Goal: Information Seeking & Learning: Check status

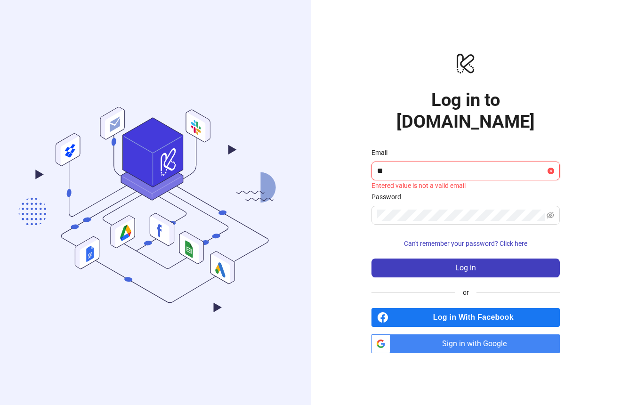
type input "*"
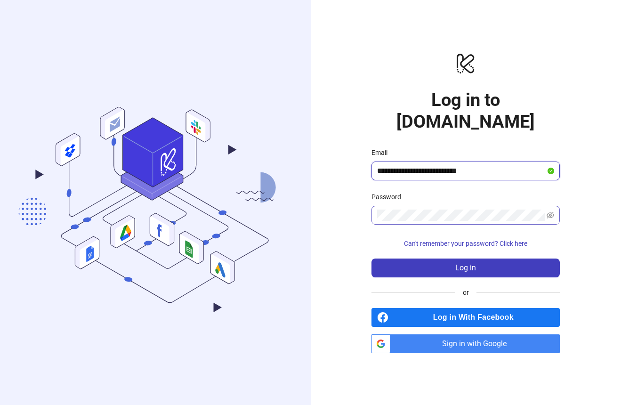
type input "**********"
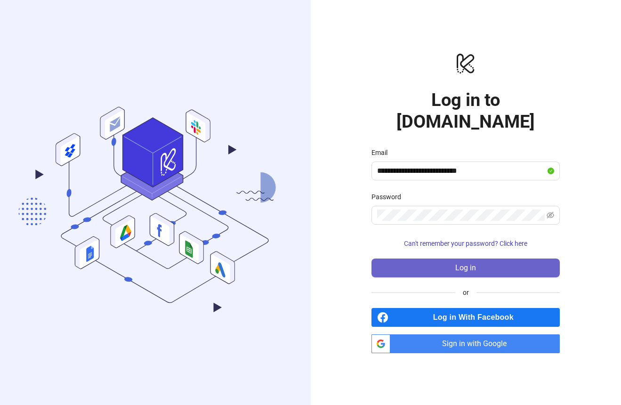
click at [483, 259] on button "Log in" at bounding box center [466, 268] width 188 height 19
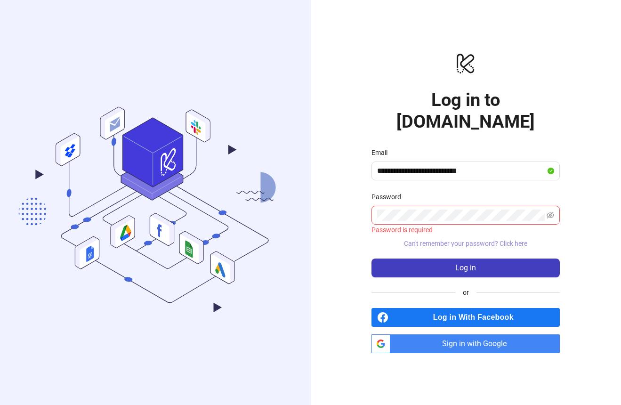
click at [472, 236] on button "Can't remember your password? Click here" at bounding box center [466, 243] width 188 height 15
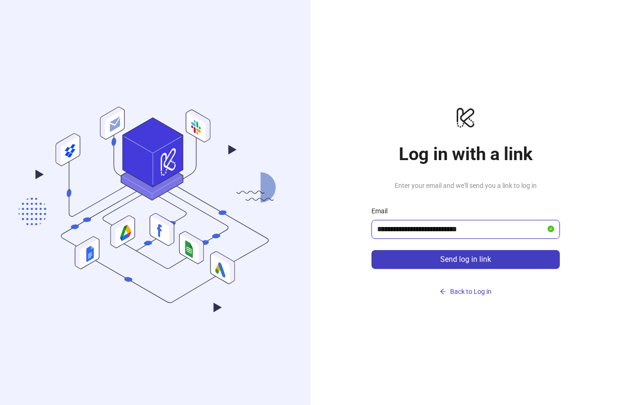
type input "**********"
click at [466, 260] on button "Send log in link" at bounding box center [466, 259] width 188 height 19
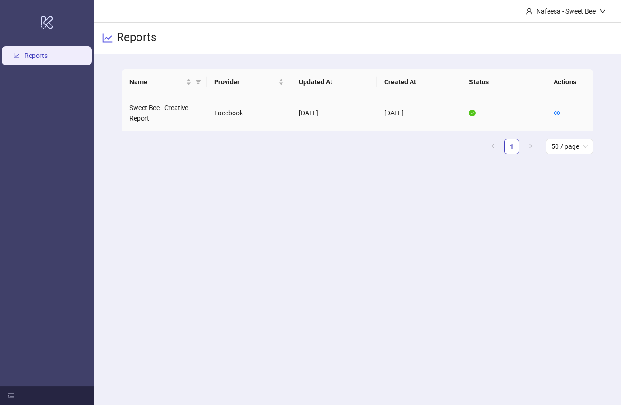
click at [149, 114] on td "Sweet Bee - Creative Report" at bounding box center [164, 113] width 85 height 36
click at [227, 114] on td "Facebook" at bounding box center [249, 113] width 85 height 36
click at [142, 105] on td "Sweet Bee - Creative Report" at bounding box center [164, 113] width 85 height 36
click at [139, 105] on td "Sweet Bee - Creative Report" at bounding box center [164, 113] width 85 height 36
click at [511, 146] on link "1" at bounding box center [512, 146] width 14 height 14
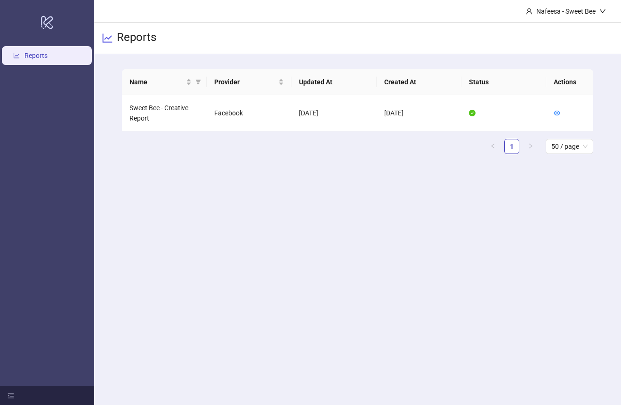
click at [27, 60] on link "Reports" at bounding box center [35, 56] width 23 height 8
click at [131, 109] on td "Sweet Bee - Creative Report" at bounding box center [164, 113] width 85 height 36
click at [227, 114] on td "Facebook" at bounding box center [249, 113] width 85 height 36
click at [580, 16] on div "Nafeesa - Sweet Bee" at bounding box center [566, 11] width 67 height 10
click at [472, 113] on icon "check-circle" at bounding box center [472, 113] width 7 height 7
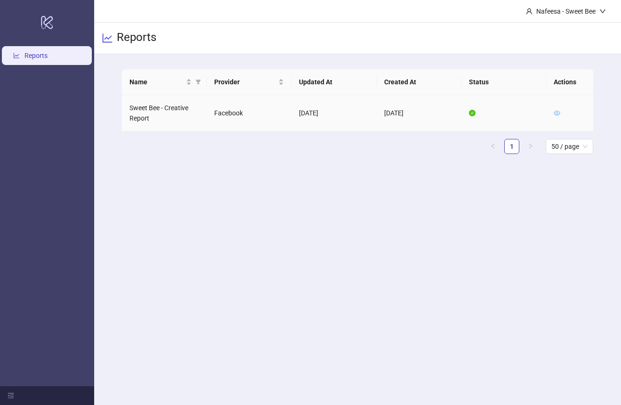
click at [555, 110] on icon "eye" at bounding box center [557, 113] width 7 height 7
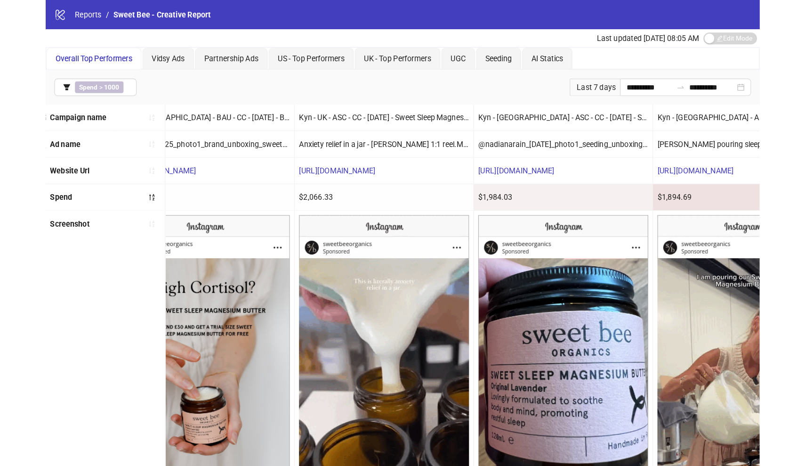
scroll to position [0, 1884]
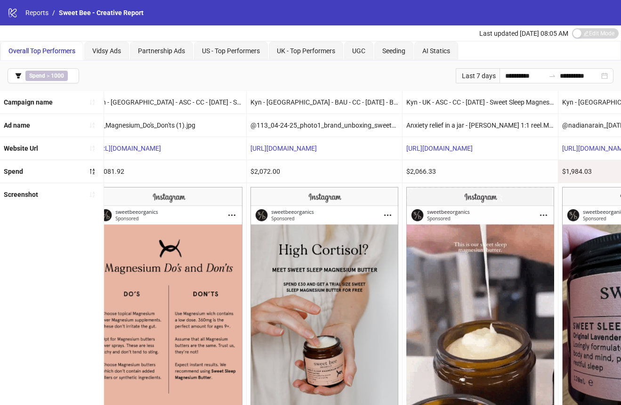
click at [52, 107] on div "Campaign name" at bounding box center [52, 102] width 104 height 23
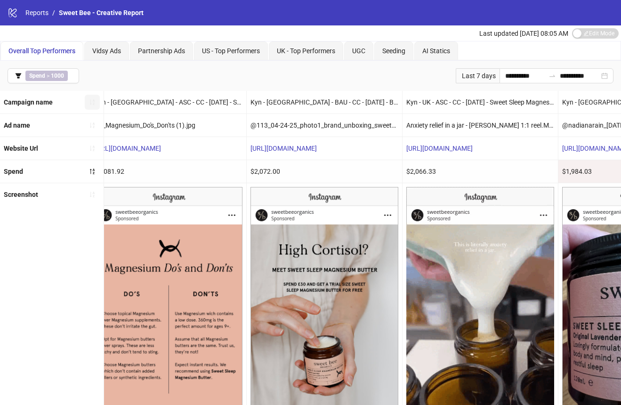
click at [99, 103] on button "button" at bounding box center [92, 102] width 15 height 15
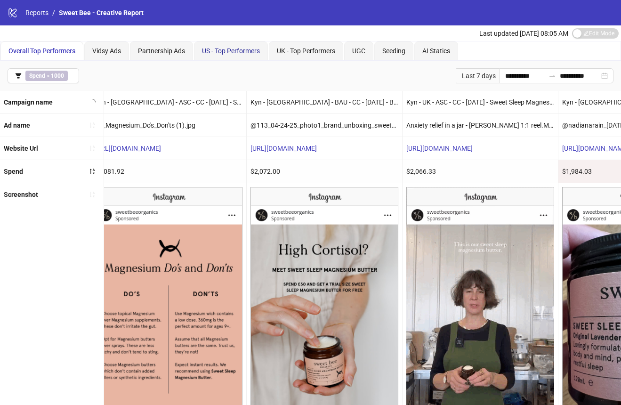
click at [229, 54] on span "US - Top Performers" at bounding box center [231, 51] width 58 height 8
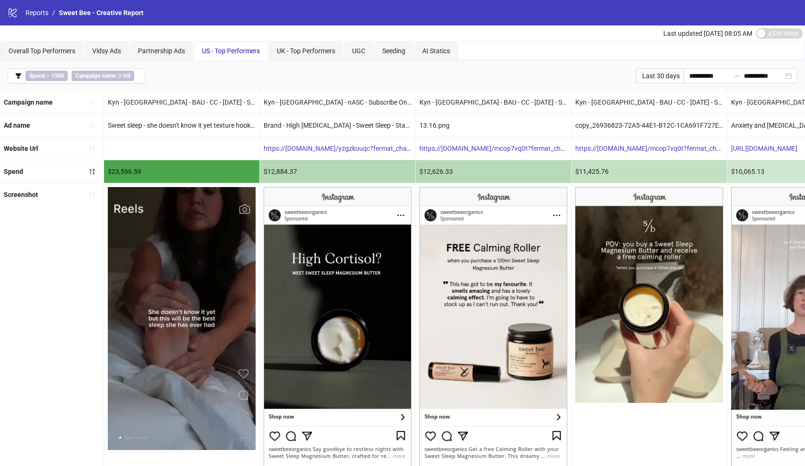
scroll to position [0, 0]
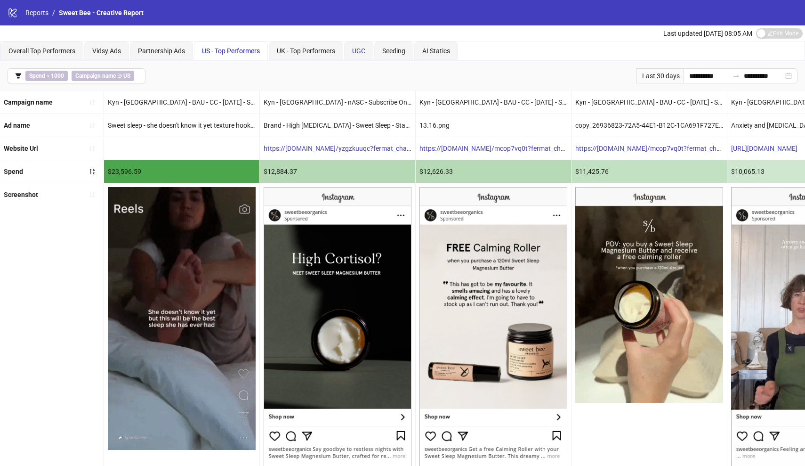
click at [357, 52] on span "UGC" at bounding box center [358, 51] width 13 height 8
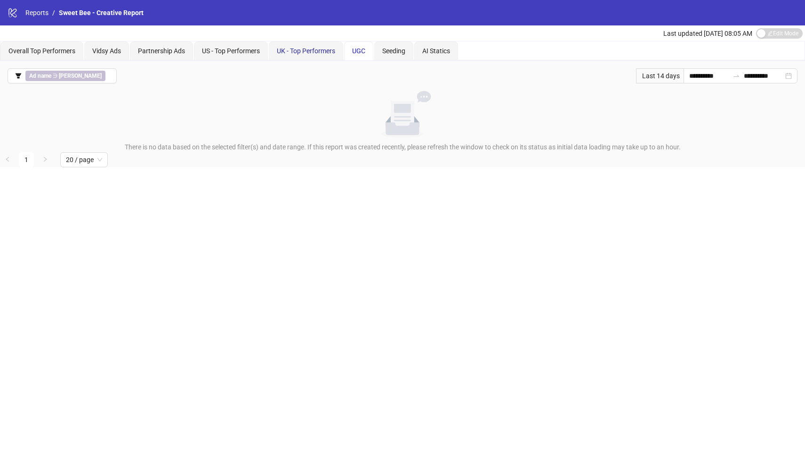
click at [309, 52] on span "UK - Top Performers" at bounding box center [306, 51] width 58 height 8
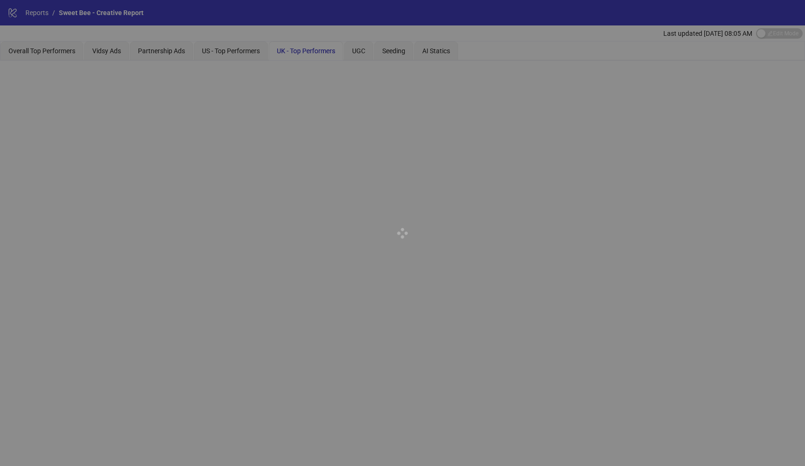
click at [62, 47] on div at bounding box center [402, 233] width 805 height 466
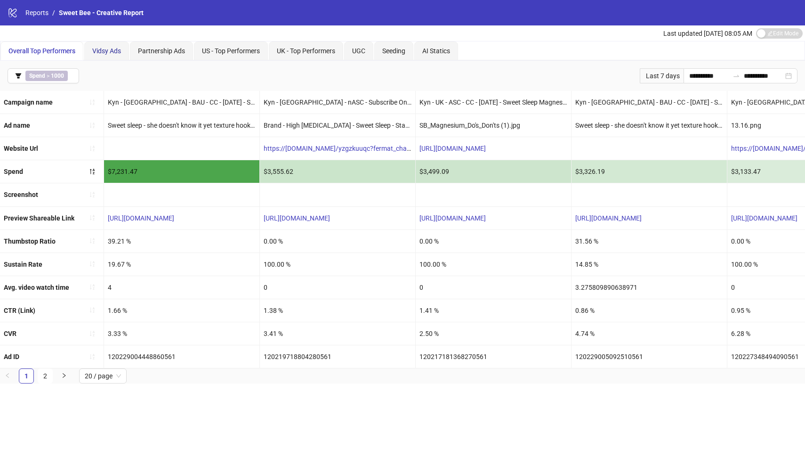
click at [121, 49] on span "Vidsy Ads" at bounding box center [106, 51] width 29 height 8
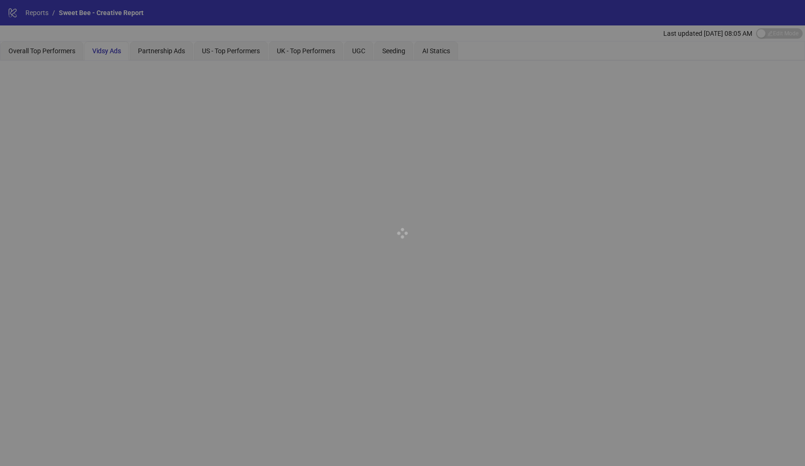
click at [163, 57] on div at bounding box center [402, 233] width 805 height 466
